Goal: Task Accomplishment & Management: Use online tool/utility

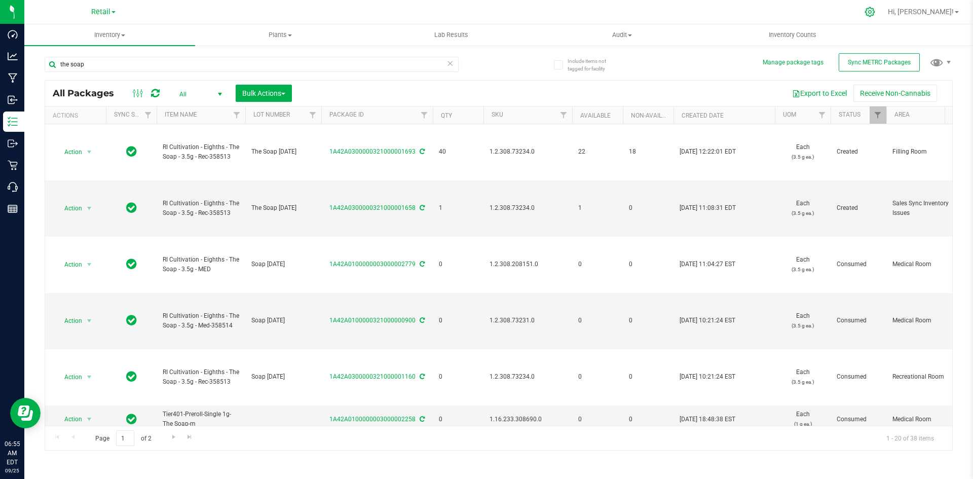
click at [875, 12] on icon at bounding box center [869, 12] width 11 height 11
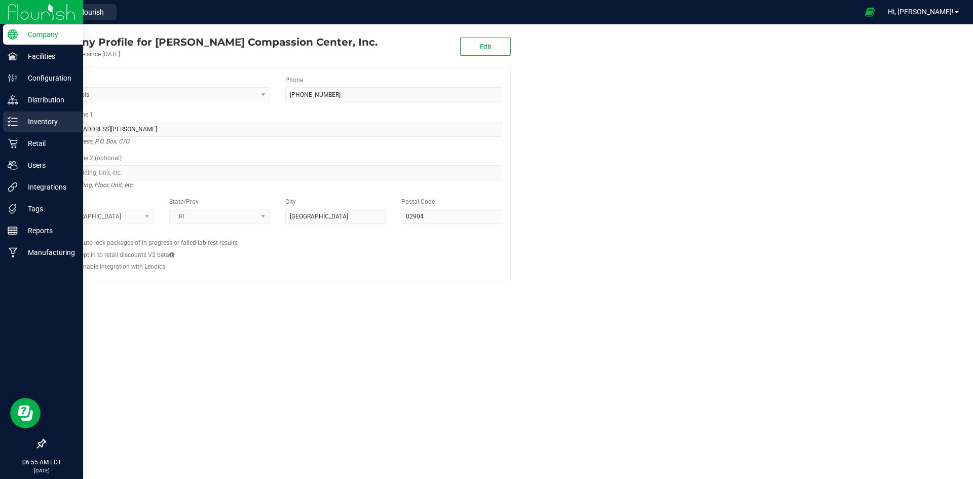
click at [19, 114] on div "Inventory" at bounding box center [43, 121] width 80 height 20
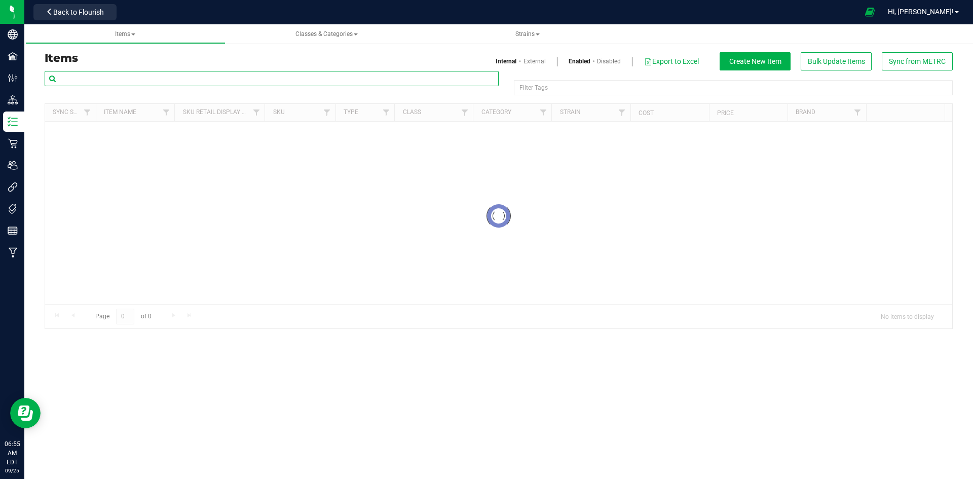
click at [162, 79] on input "text" at bounding box center [272, 78] width 454 height 15
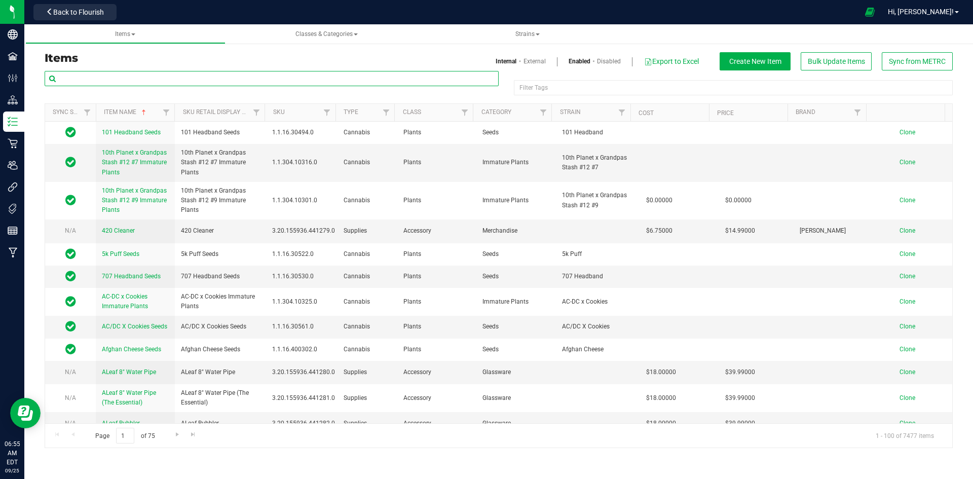
paste input "1.119437.142835.437031.0"
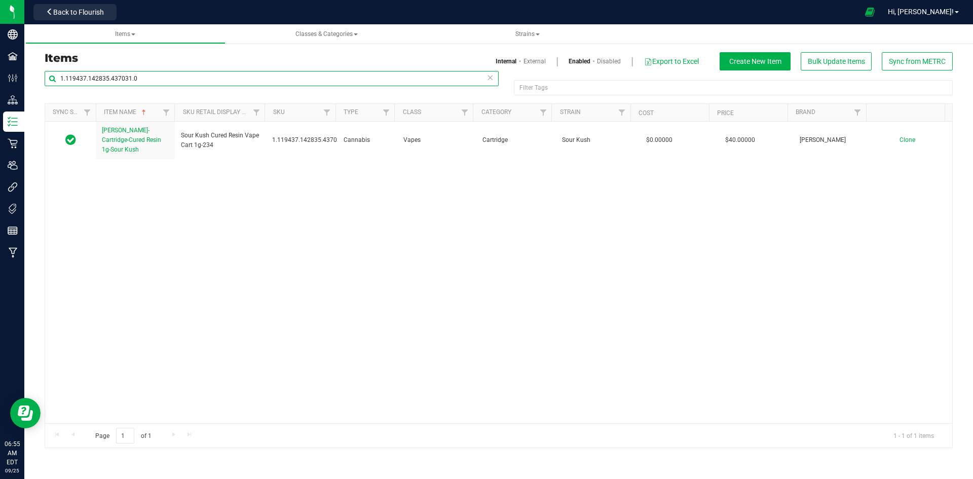
type input "1.119437.142835.437031.0"
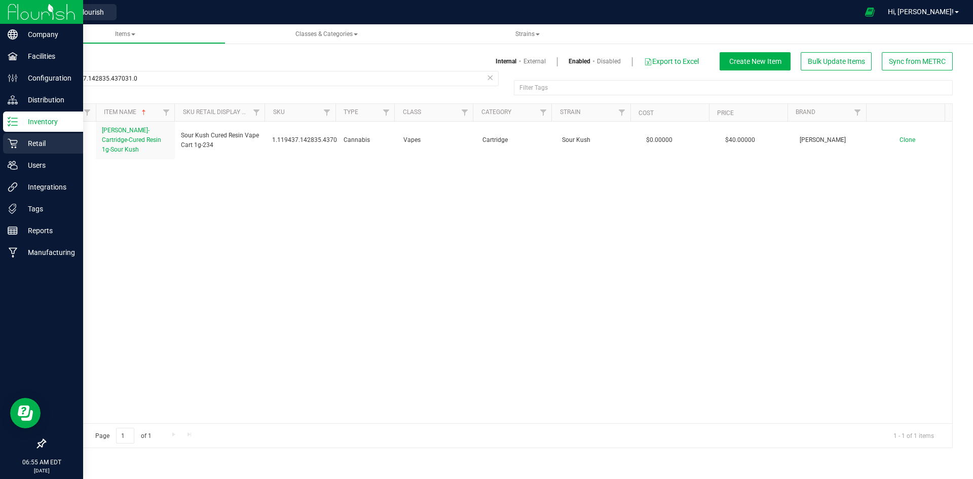
click at [28, 150] on div "Retail" at bounding box center [43, 143] width 80 height 20
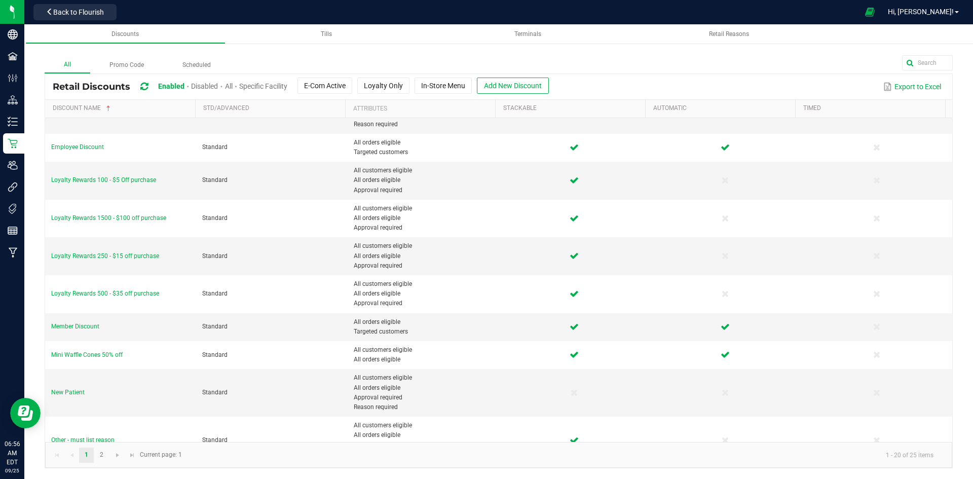
scroll to position [354, 0]
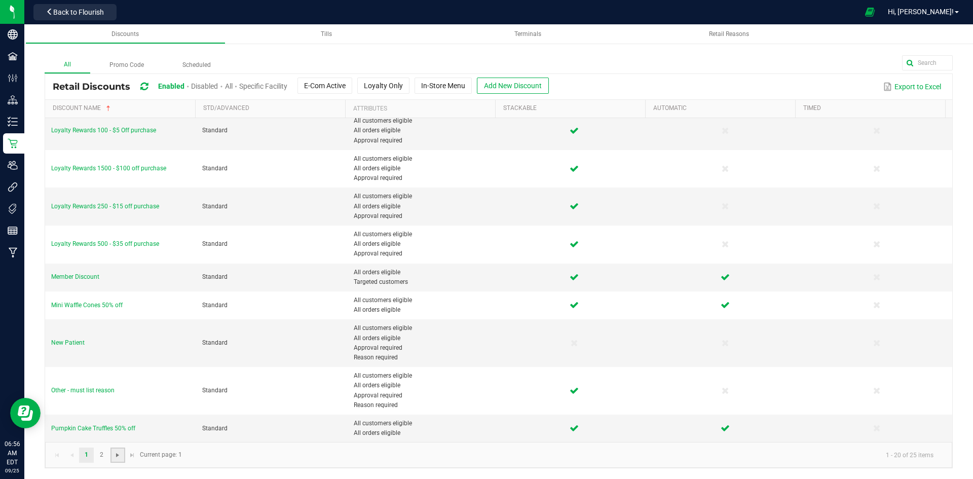
click at [115, 456] on span "Go to the next page" at bounding box center [117, 455] width 8 height 8
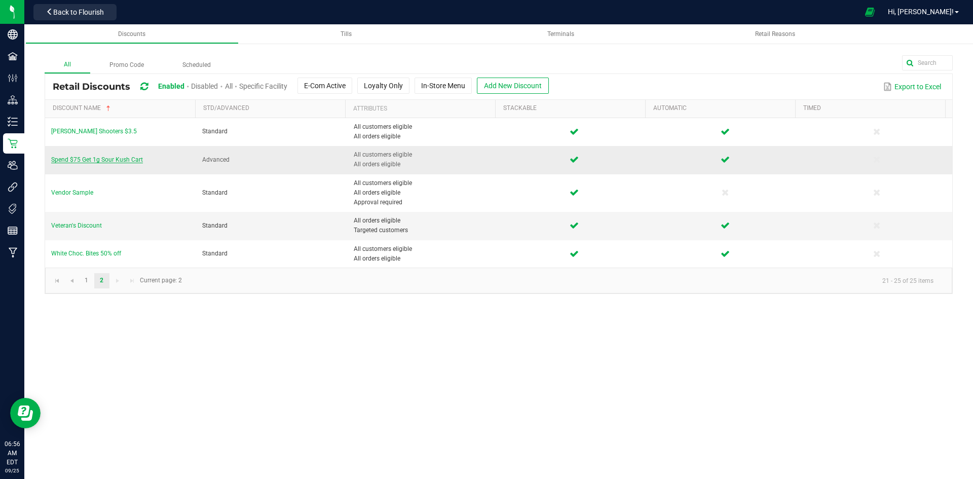
click at [112, 161] on span "Spend $75 Get 1g Sour Kush Cart" at bounding box center [97, 159] width 92 height 7
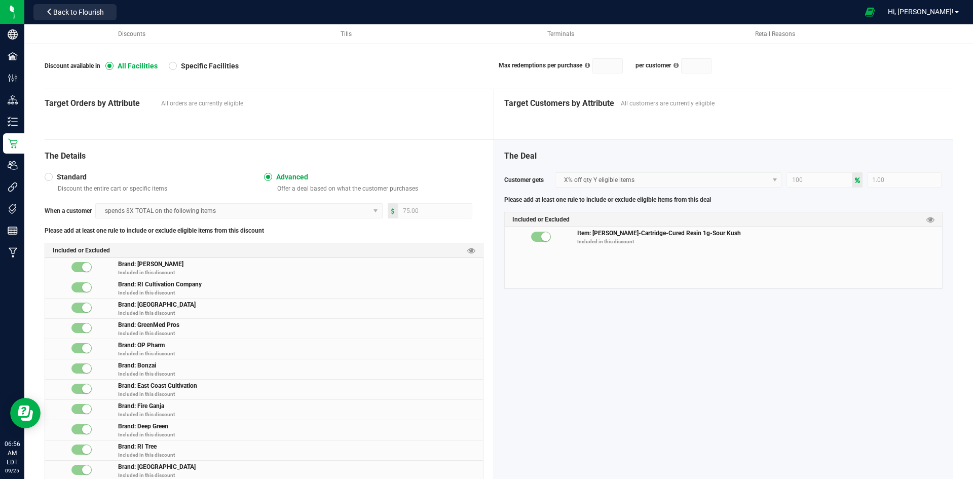
scroll to position [253, 0]
